Goal: Check status: Check status

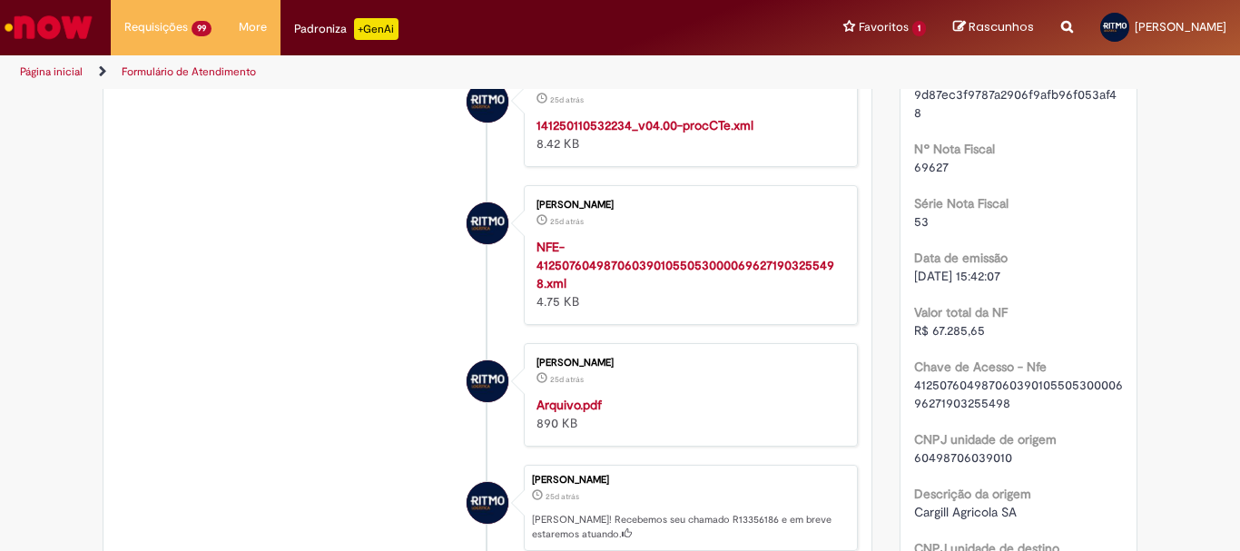
scroll to position [635, 0]
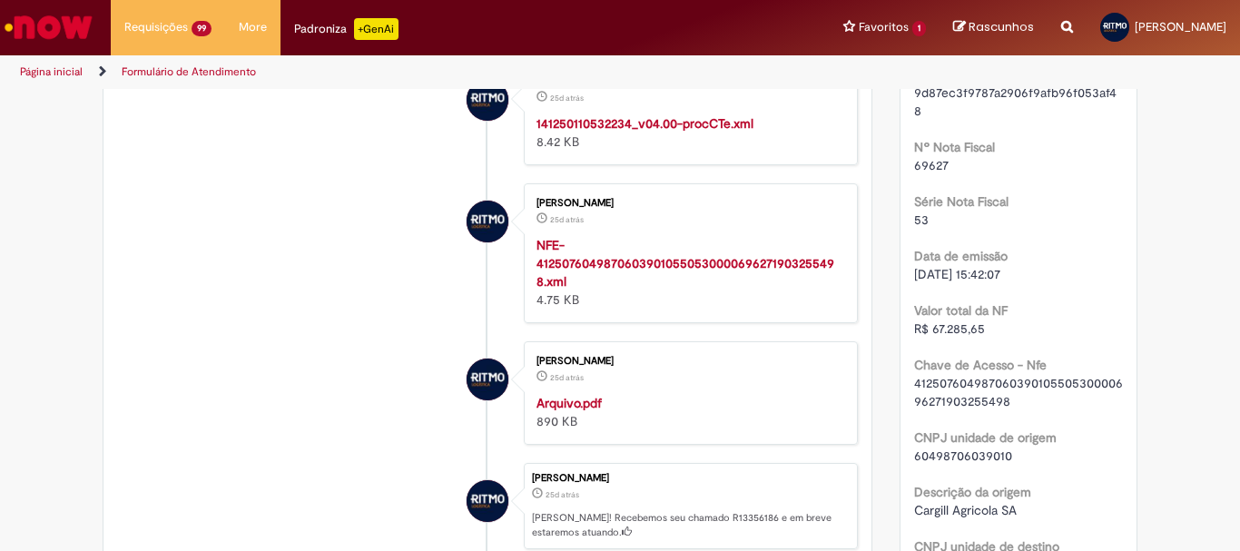
click at [586, 411] on strong "Arquivo.pdf" at bounding box center [568, 403] width 65 height 16
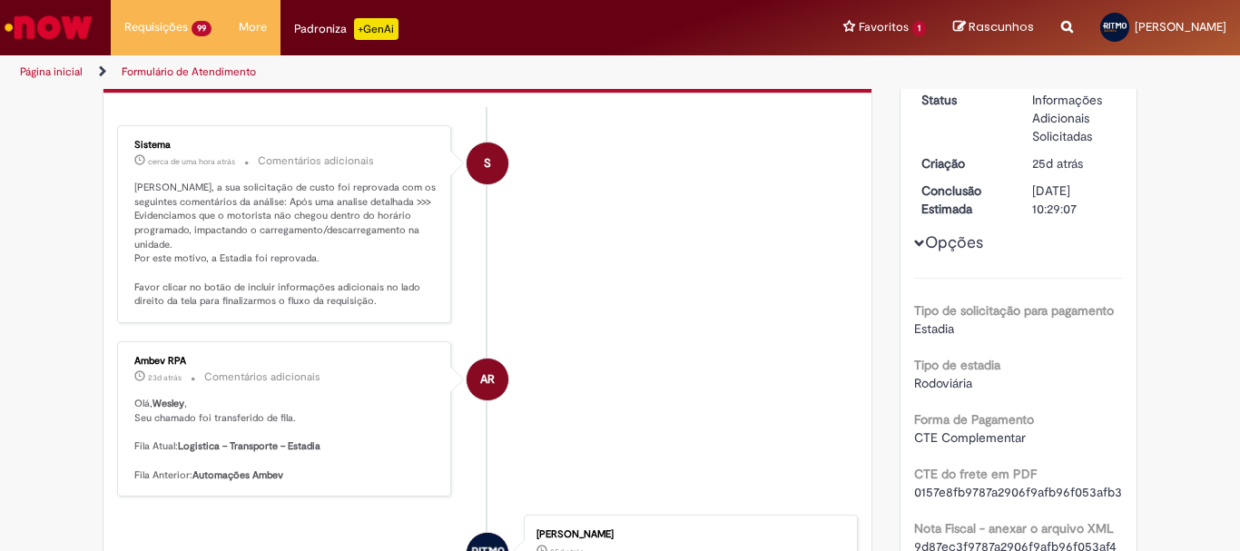
scroll to position [0, 0]
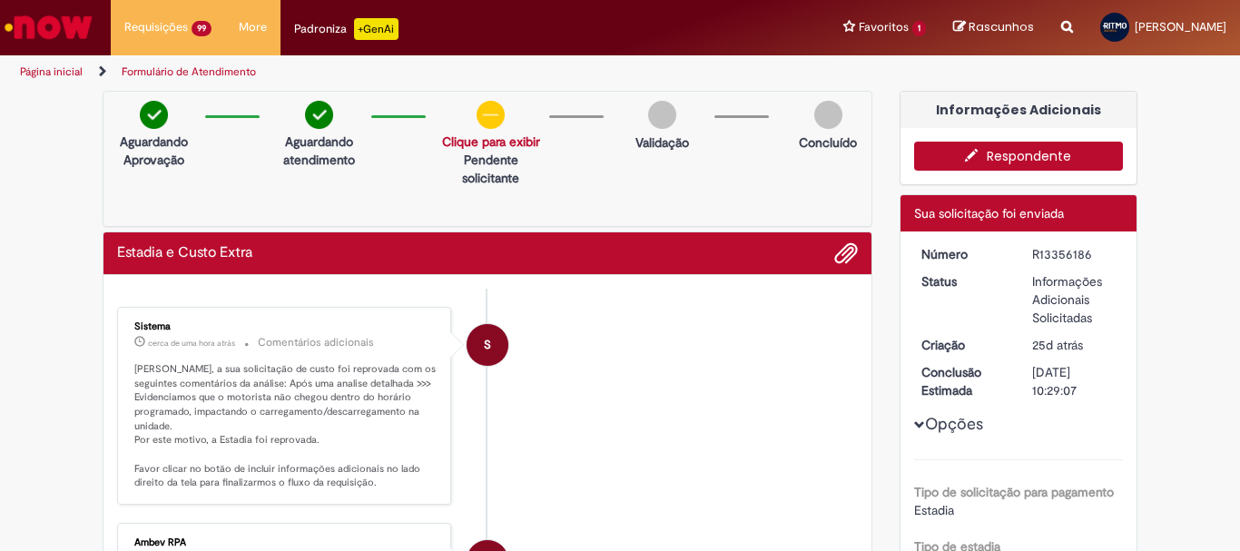
click at [1066, 253] on div "R13356186" at bounding box center [1074, 254] width 84 height 18
copy div "R13356186"
click at [1009, 149] on button "Respondente" at bounding box center [1019, 156] width 210 height 29
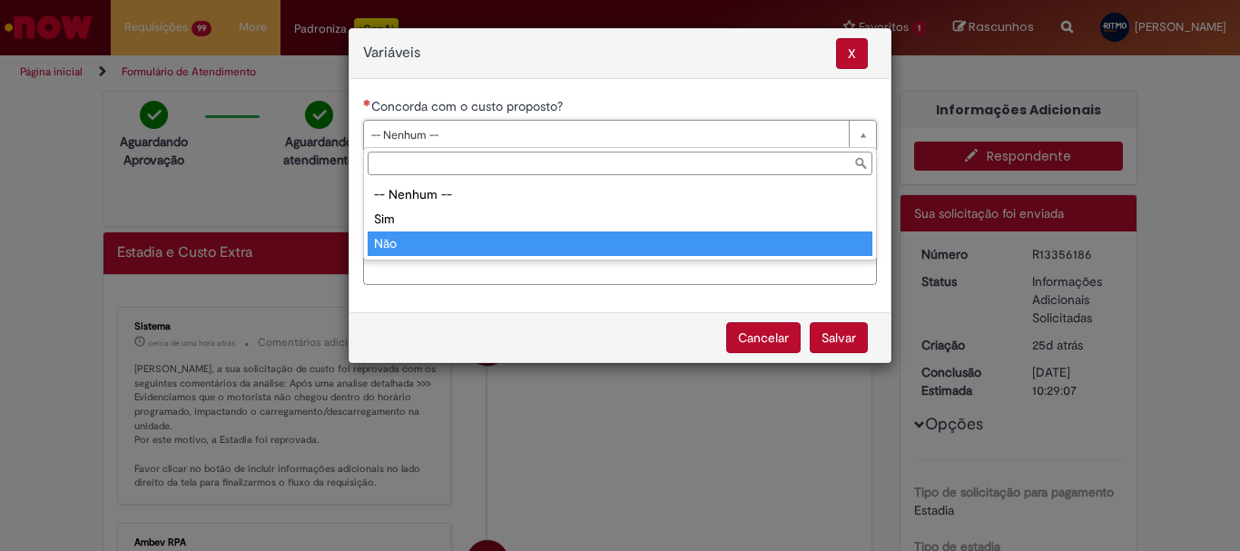
type input "***"
select select "**"
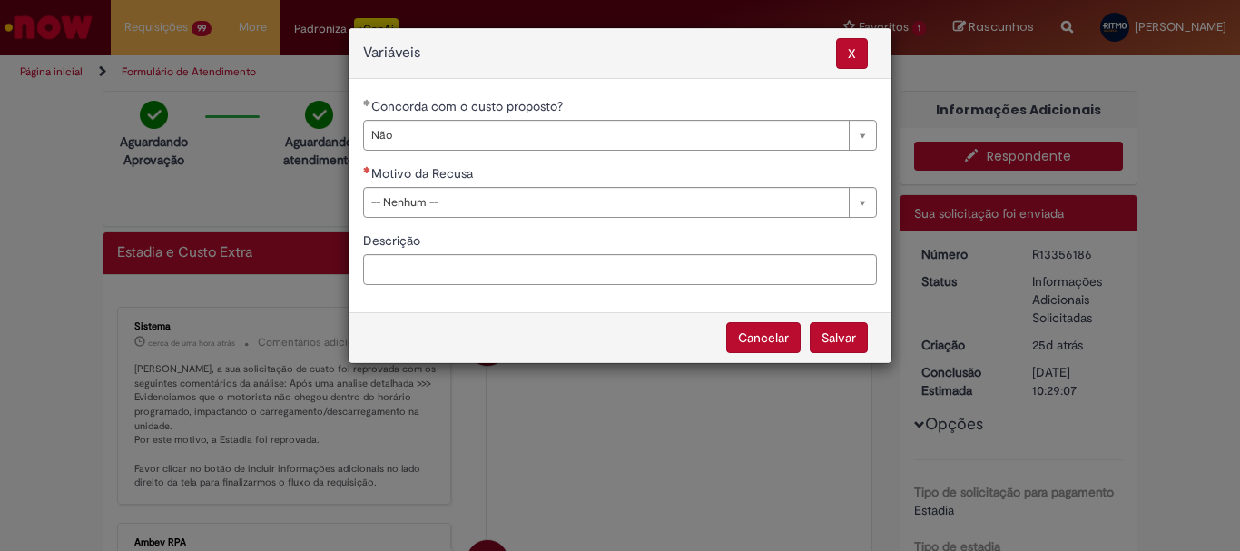
click at [428, 219] on div "**********" at bounding box center [619, 197] width 541 height 201
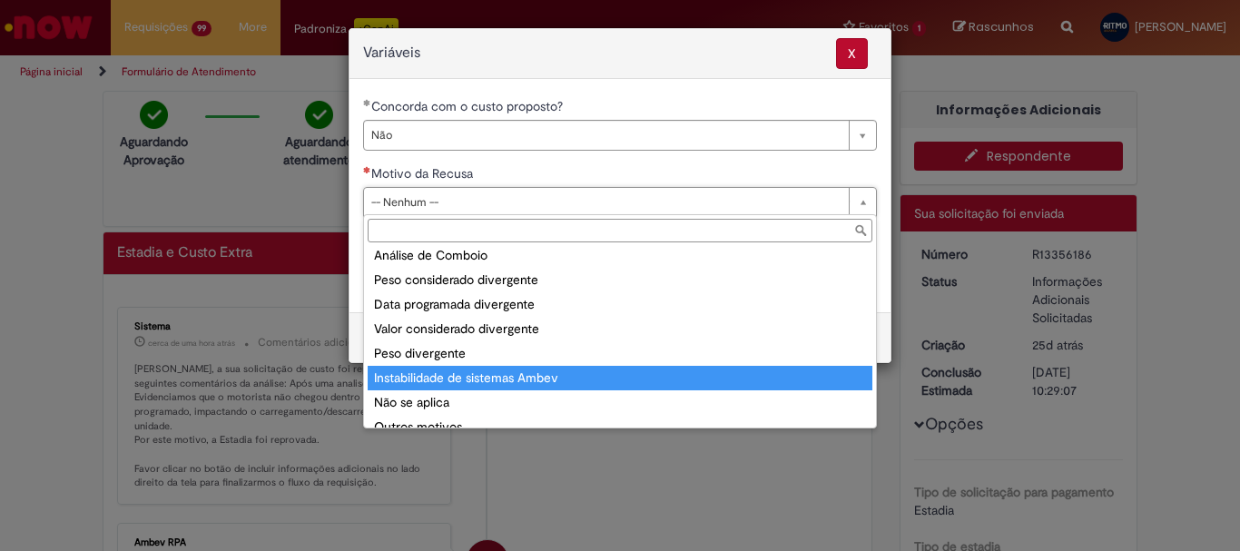
scroll to position [71, 0]
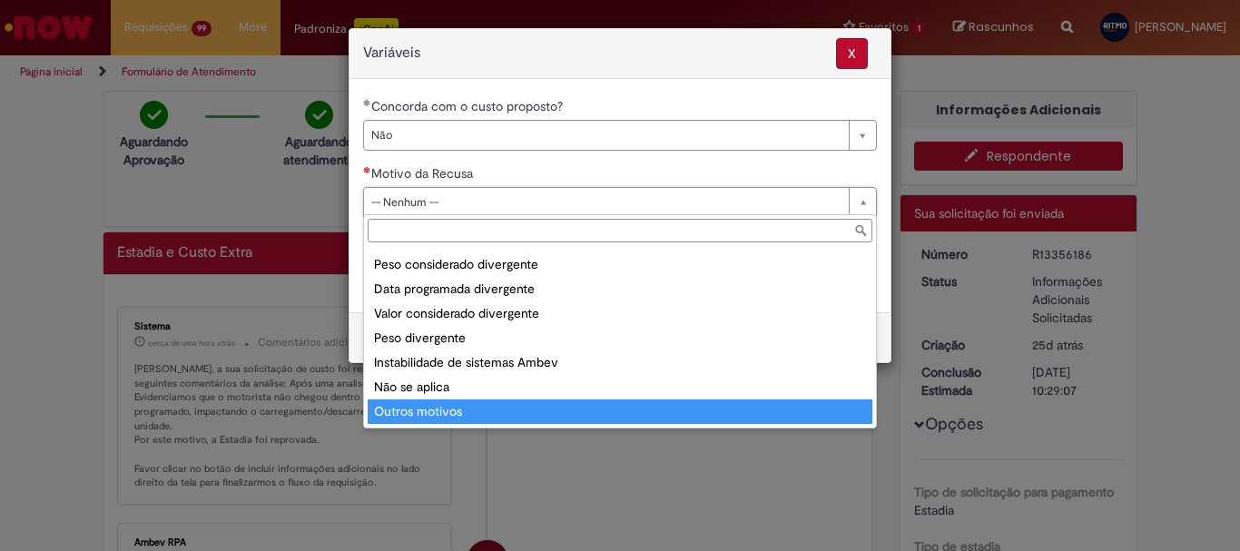
type input "**********"
select select "**********"
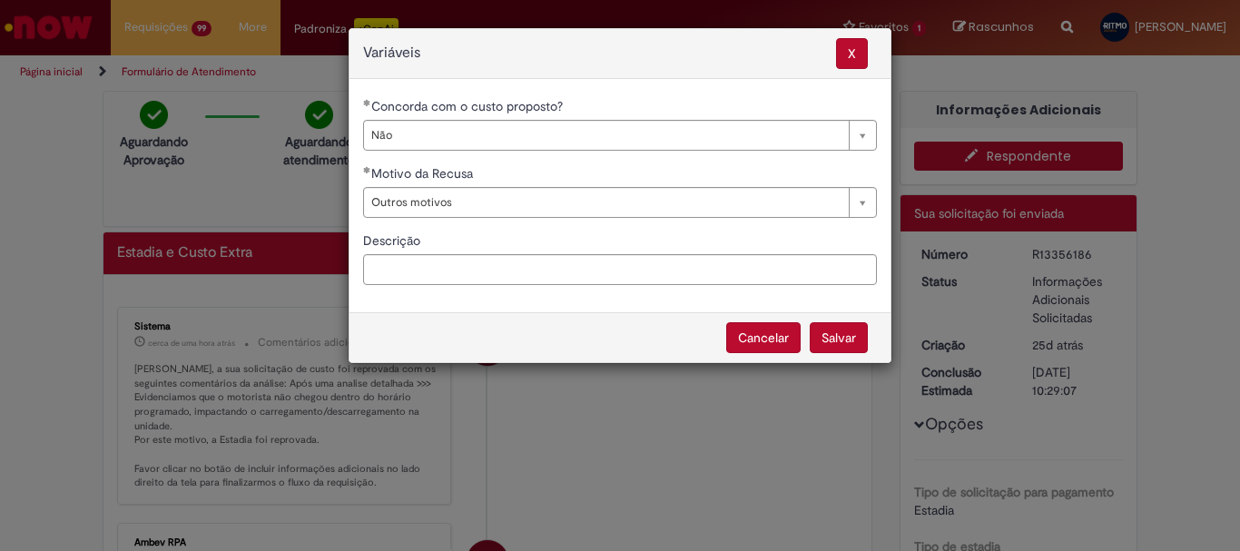
click at [836, 339] on button "Salvar" at bounding box center [839, 337] width 58 height 31
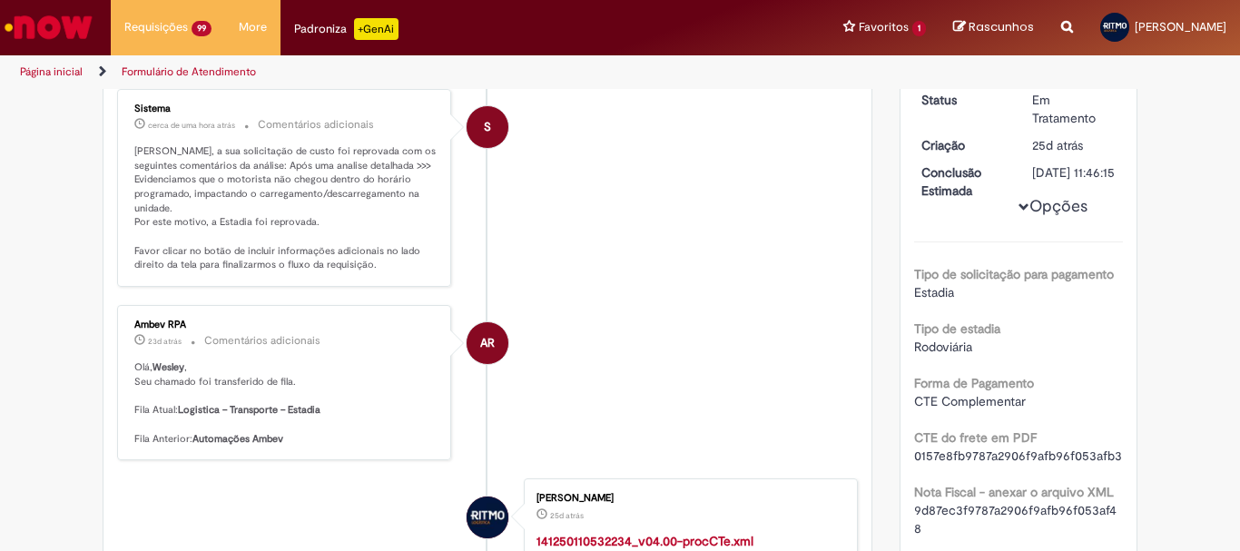
scroll to position [212, 0]
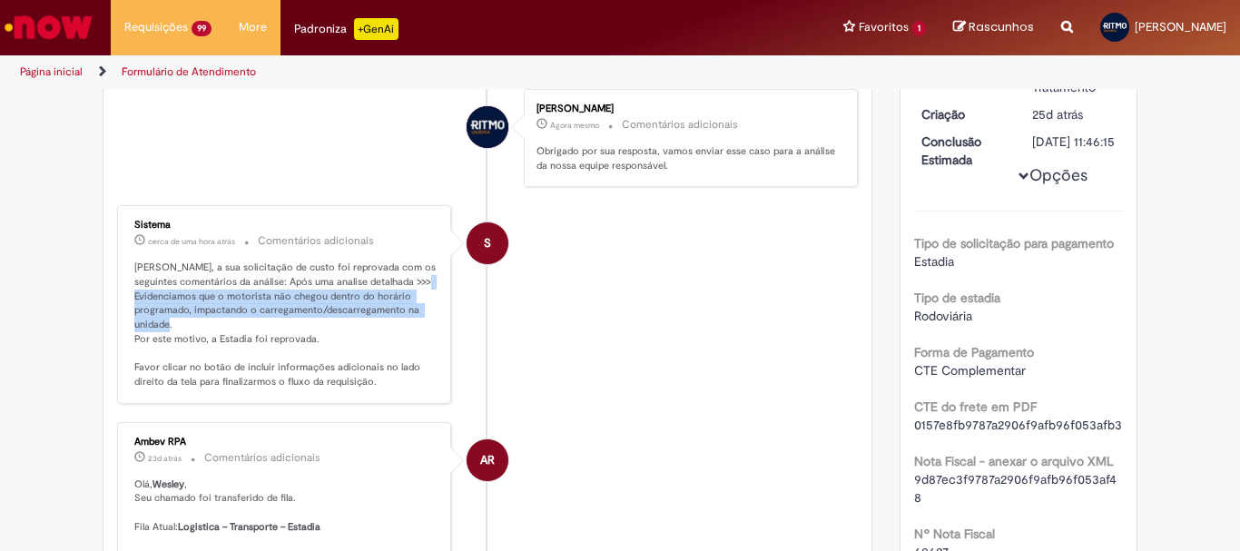
drag, startPoint x: 129, startPoint y: 295, endPoint x: 168, endPoint y: 323, distance: 48.1
click at [168, 323] on p "Wesley Viana, a sua solicitação de custo foi reprovada com os seguintes comentá…" at bounding box center [285, 324] width 302 height 128
copy p "Evidenciamos que o motorista não chegou dentro do horário programado, impactand…"
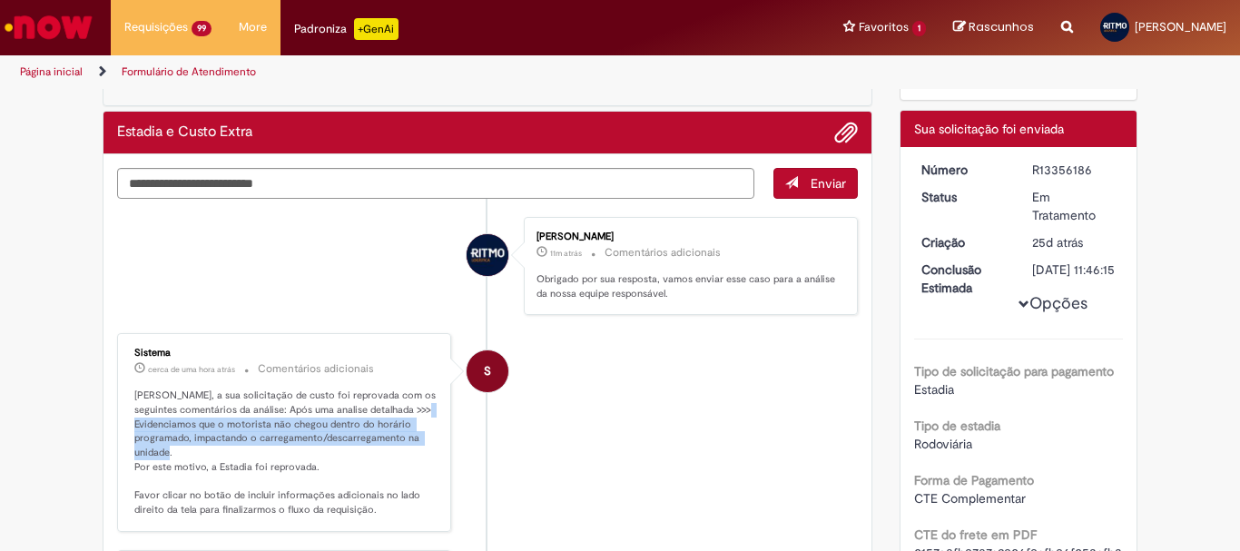
scroll to position [0, 0]
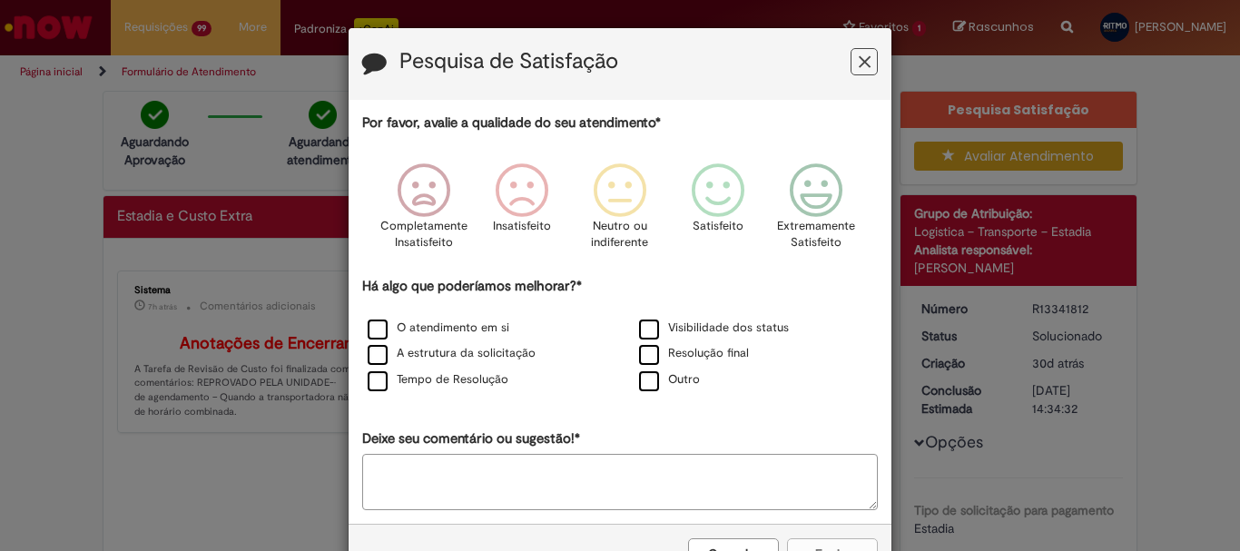
click at [859, 62] on icon "Feedback" at bounding box center [865, 62] width 12 height 19
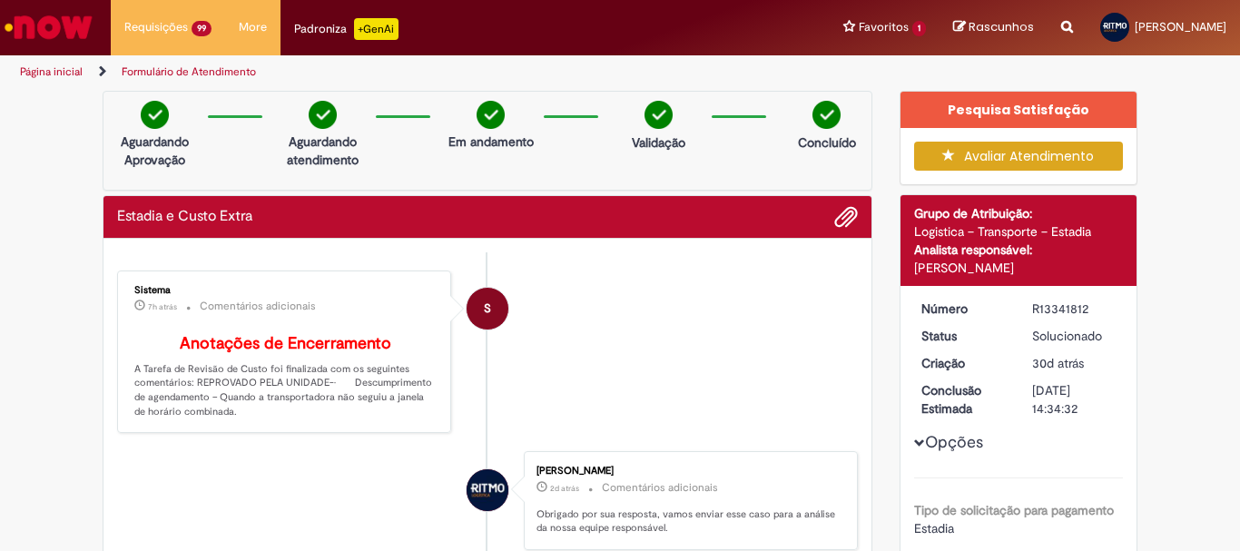
click at [1061, 314] on div "R13341812" at bounding box center [1074, 309] width 84 height 18
click at [1061, 313] on div "R13341812" at bounding box center [1074, 309] width 84 height 18
copy div "R13341812"
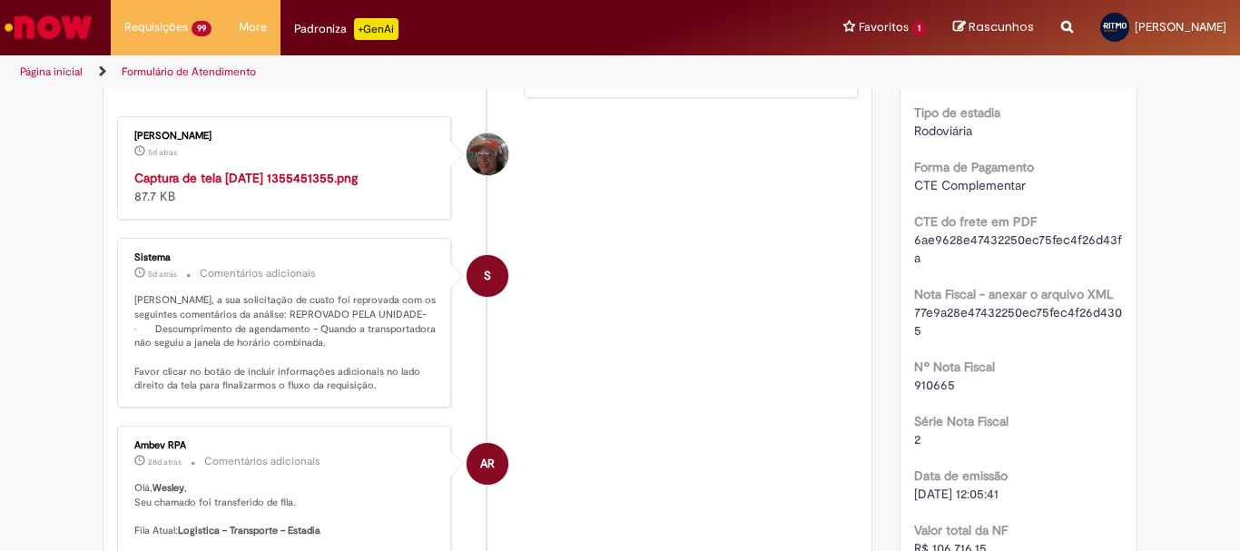
scroll to position [545, 0]
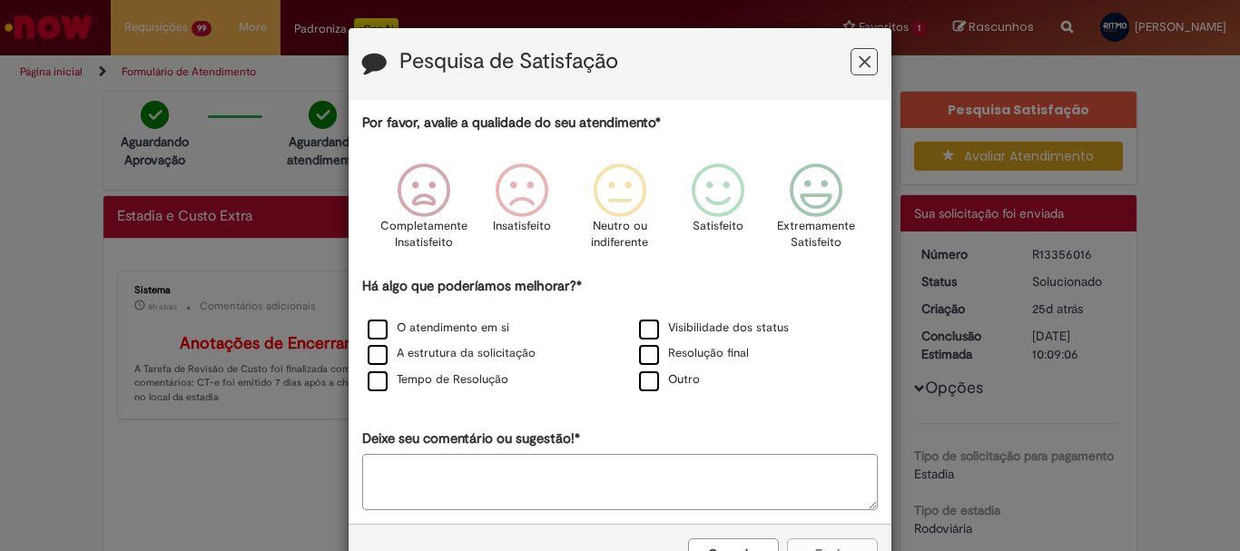
click at [859, 71] on icon "Feedback" at bounding box center [865, 62] width 12 height 19
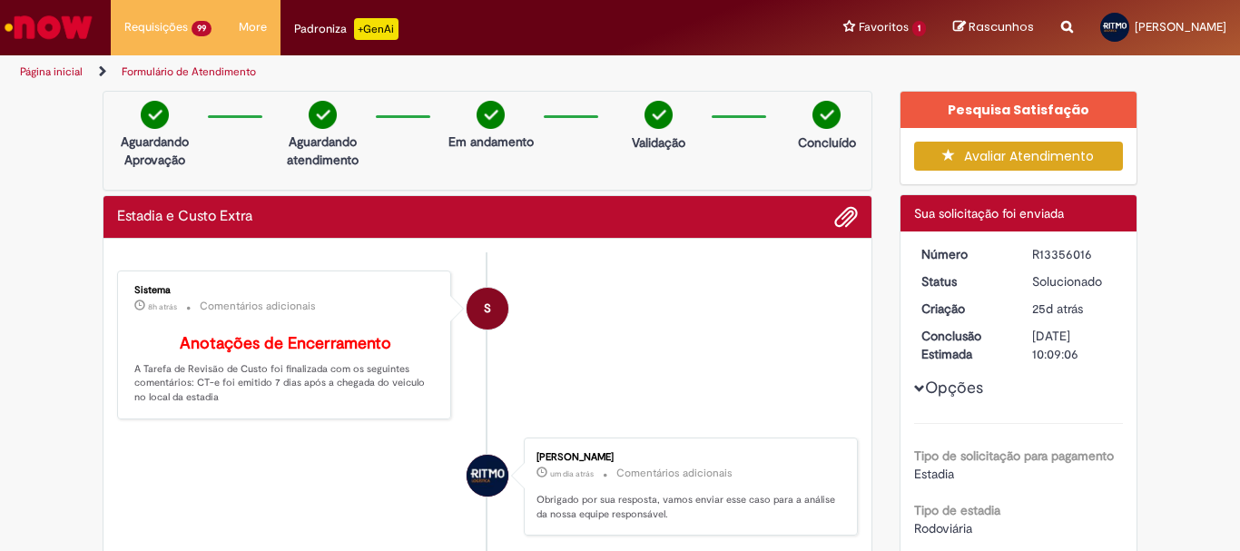
click at [1050, 250] on div "R13356016" at bounding box center [1074, 254] width 84 height 18
click at [1050, 249] on div "R13356016" at bounding box center [1074, 254] width 84 height 18
copy div "R13356016"
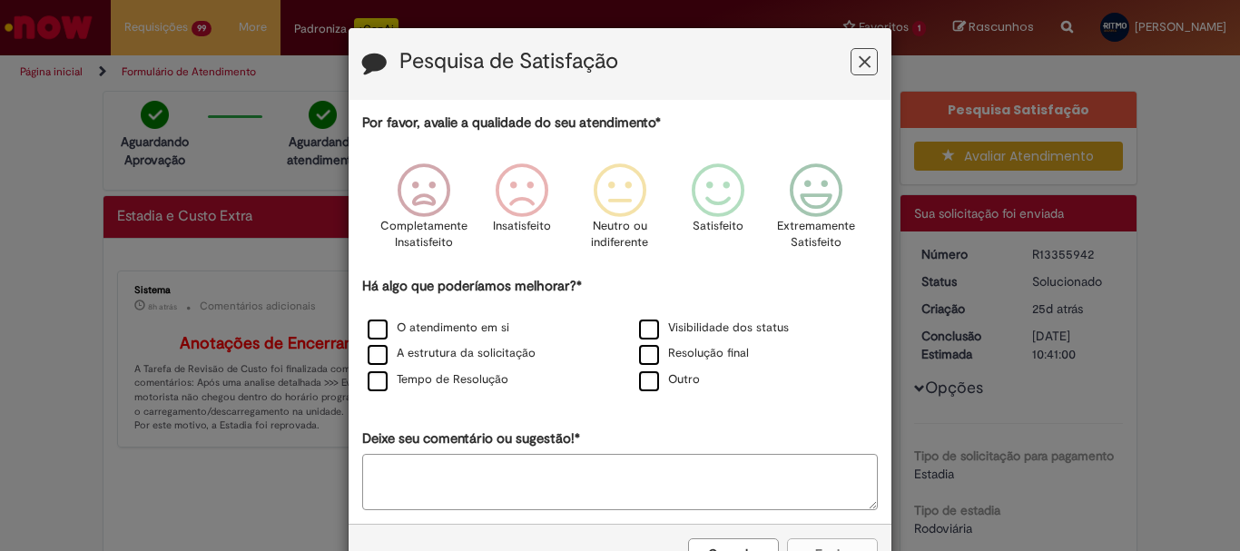
click at [859, 67] on icon "Feedback" at bounding box center [865, 62] width 12 height 19
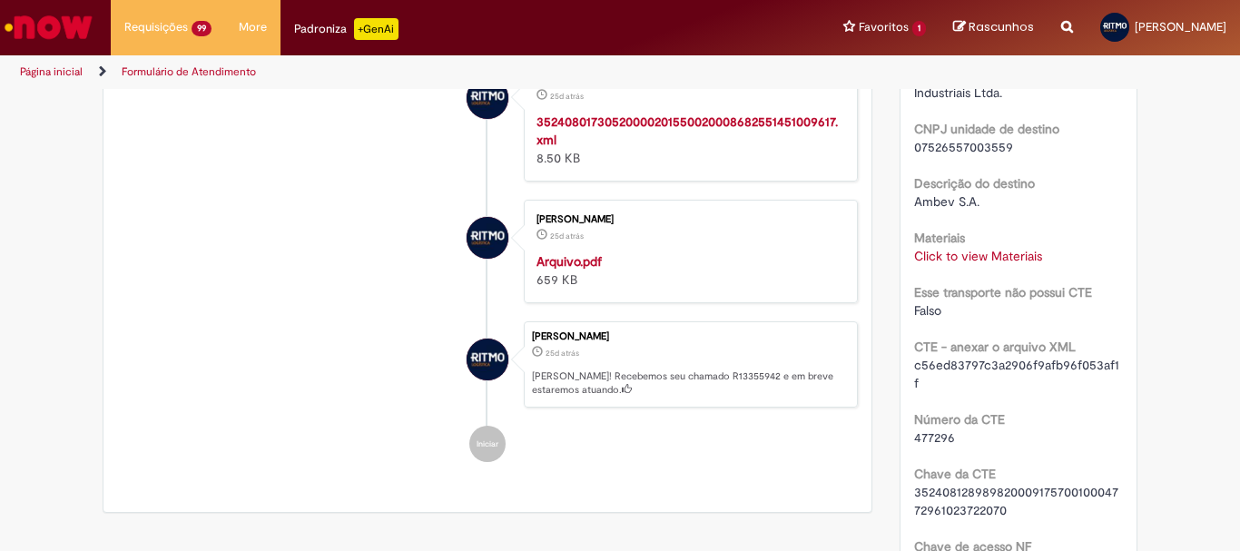
scroll to position [1089, 0]
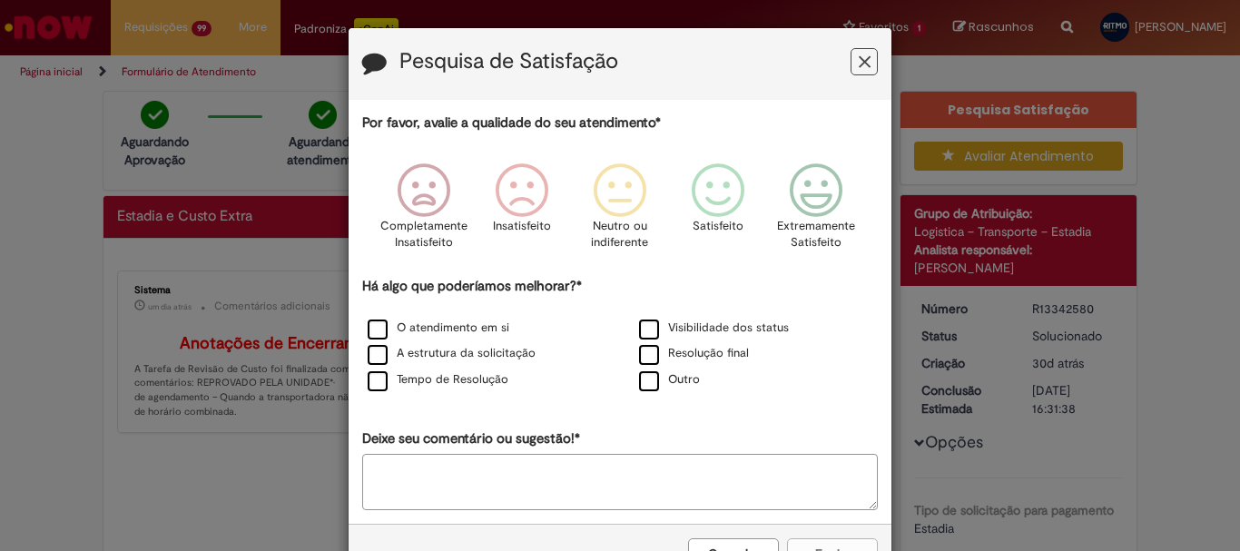
click at [864, 59] on button "Feedback" at bounding box center [863, 61] width 27 height 27
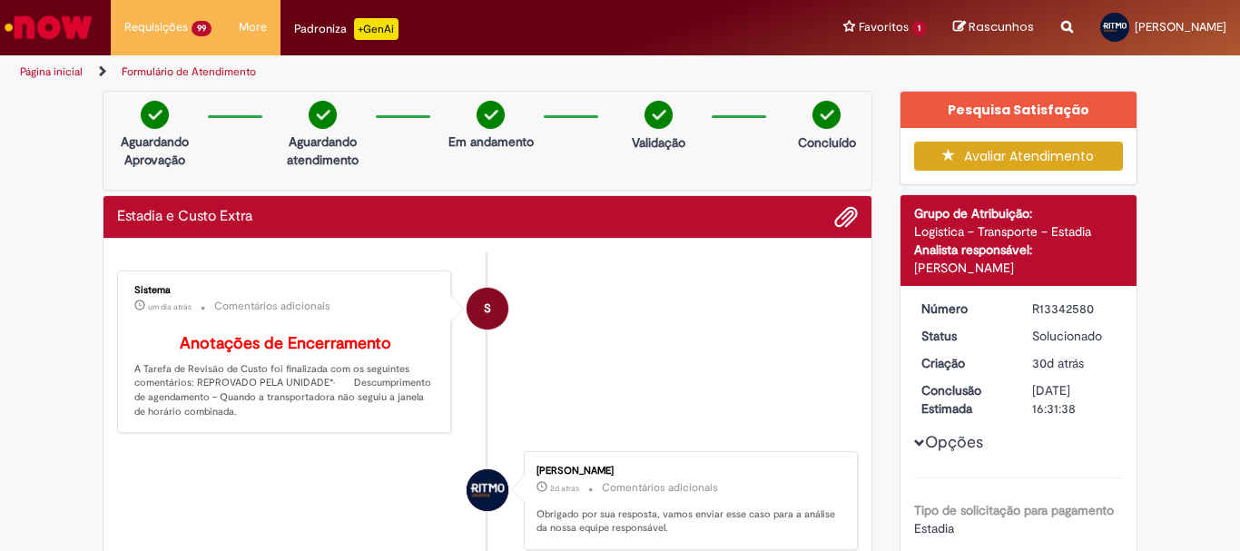
click at [1053, 304] on div "R13342580" at bounding box center [1074, 309] width 84 height 18
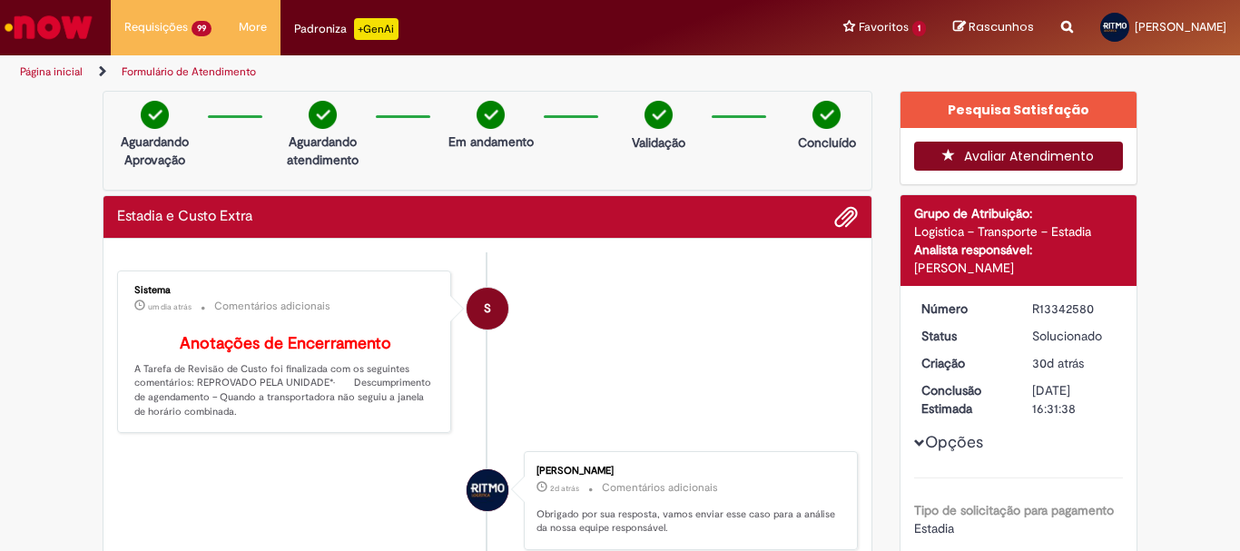
copy div "R13342580"
